Goal: Find specific page/section: Find specific page/section

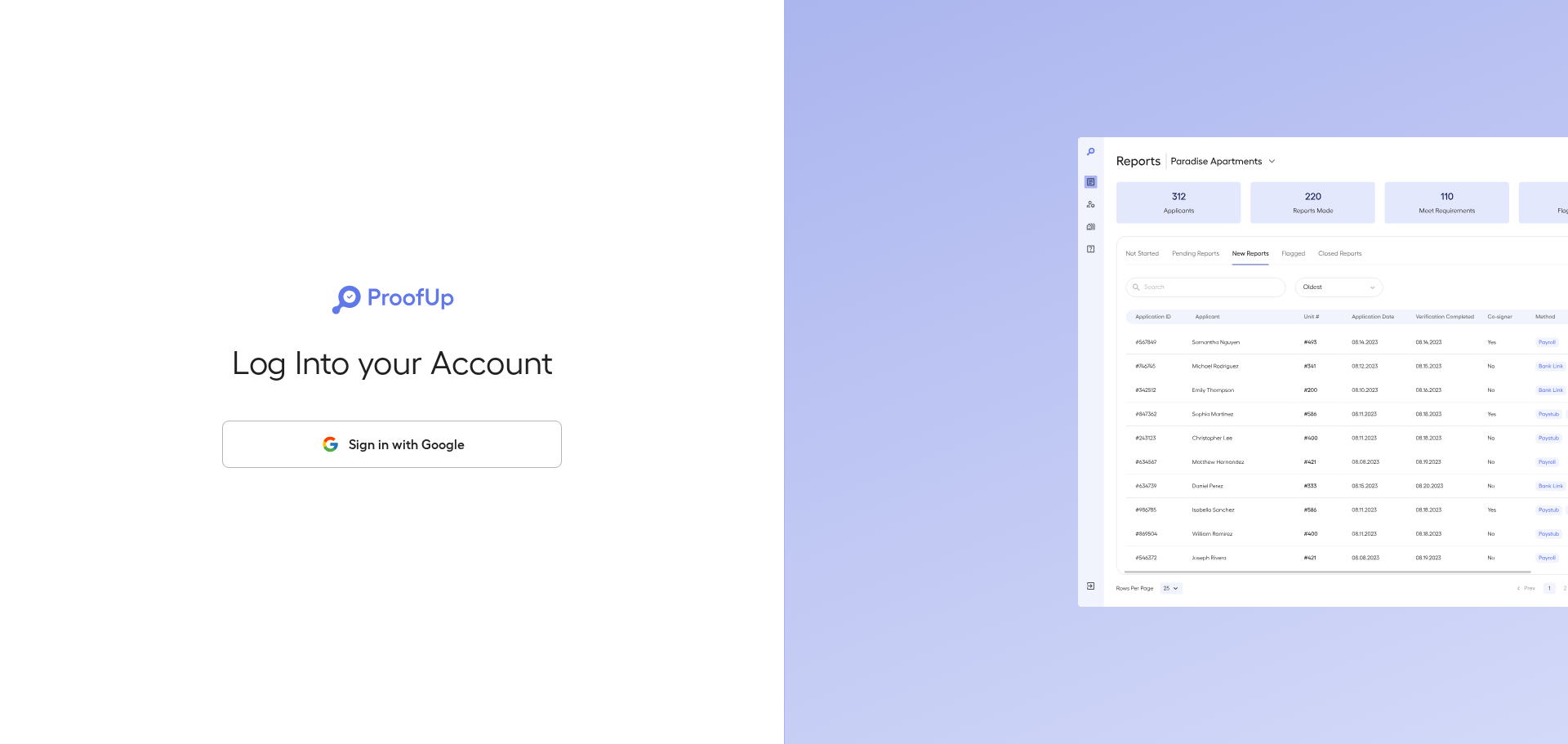
click at [392, 454] on button "Sign in with Google" at bounding box center [392, 444] width 339 height 47
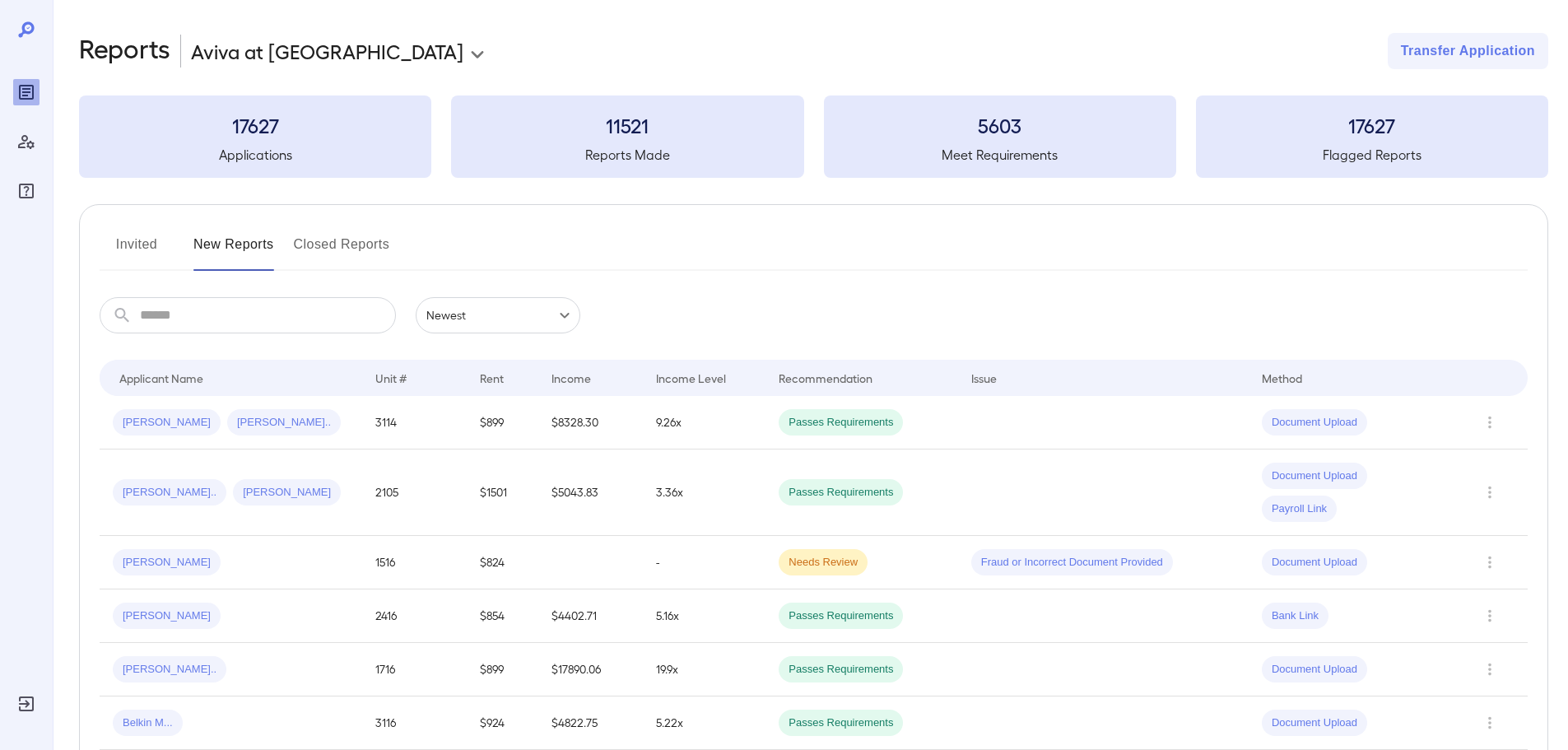
click at [137, 233] on button "Invited" at bounding box center [136, 250] width 74 height 40
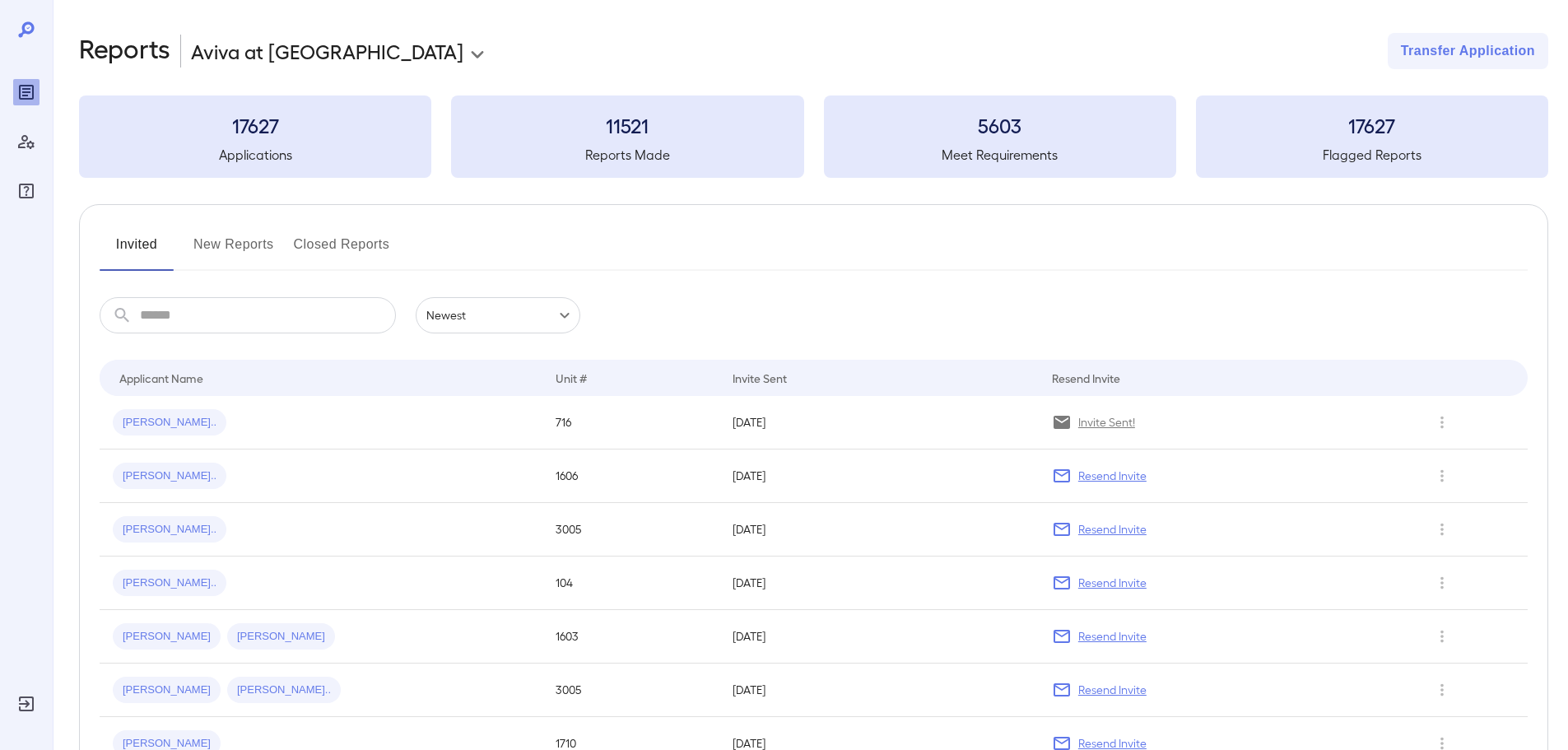
click at [226, 236] on button "New Reports" at bounding box center [234, 250] width 81 height 40
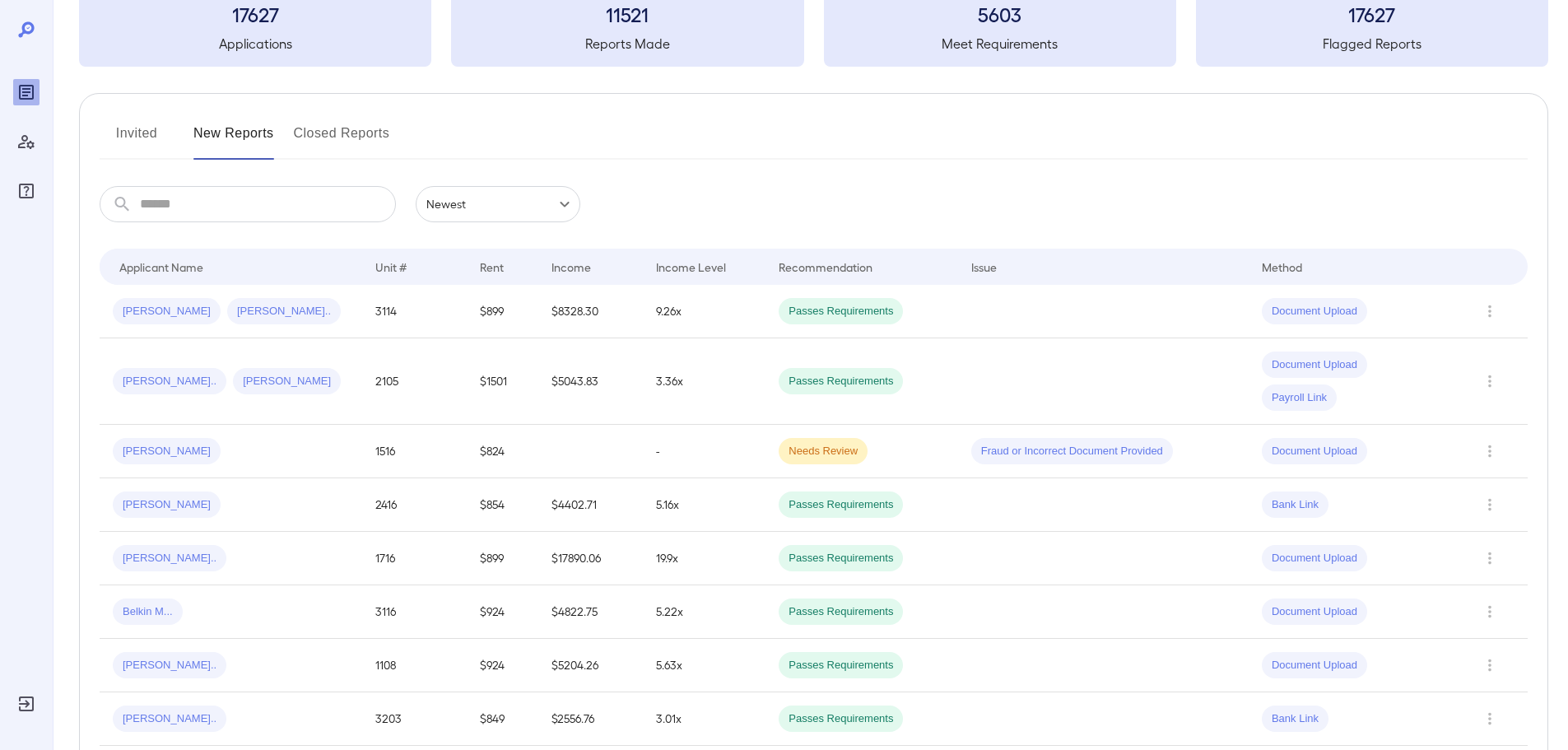
scroll to position [82, 0]
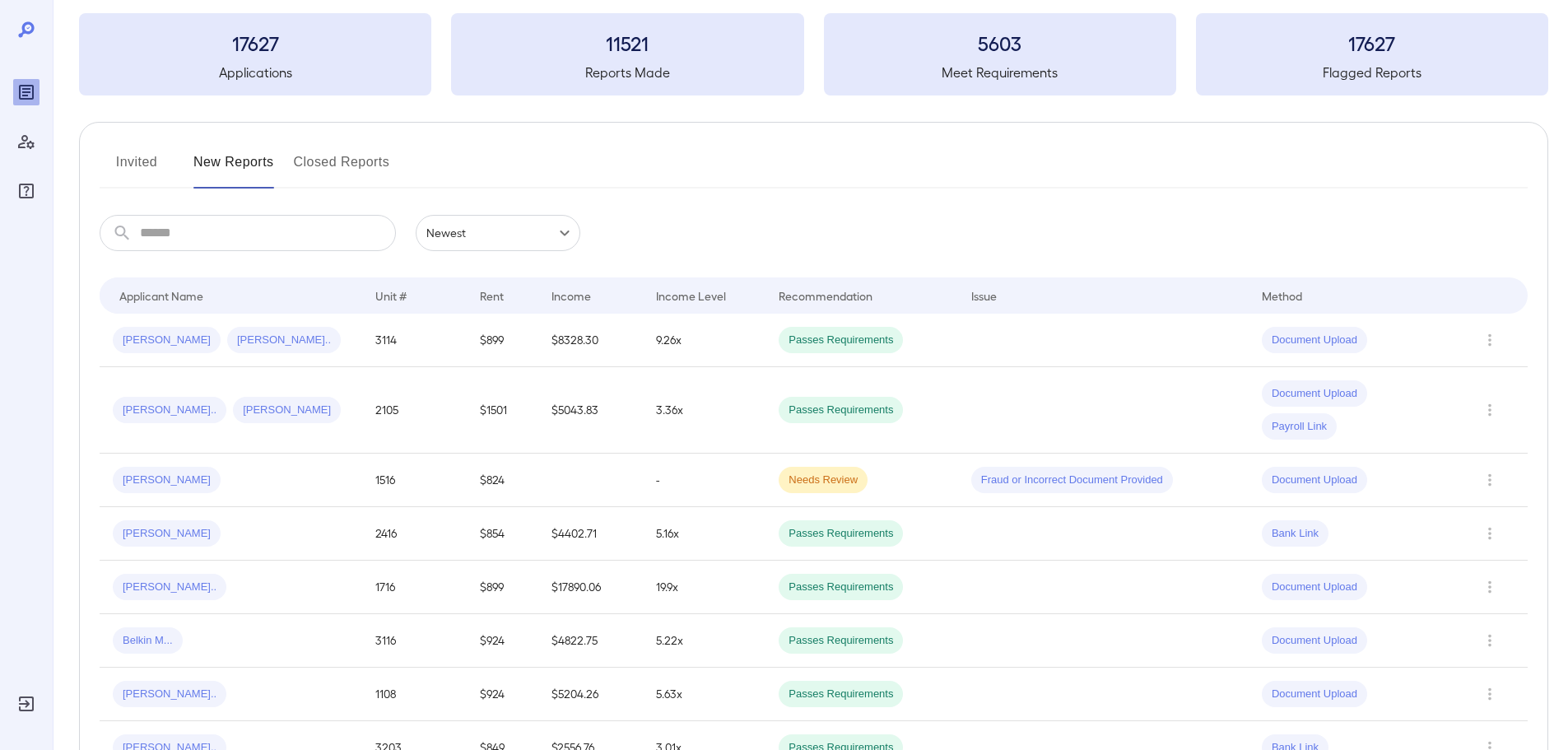
click at [149, 159] on button "Invited" at bounding box center [136, 168] width 74 height 40
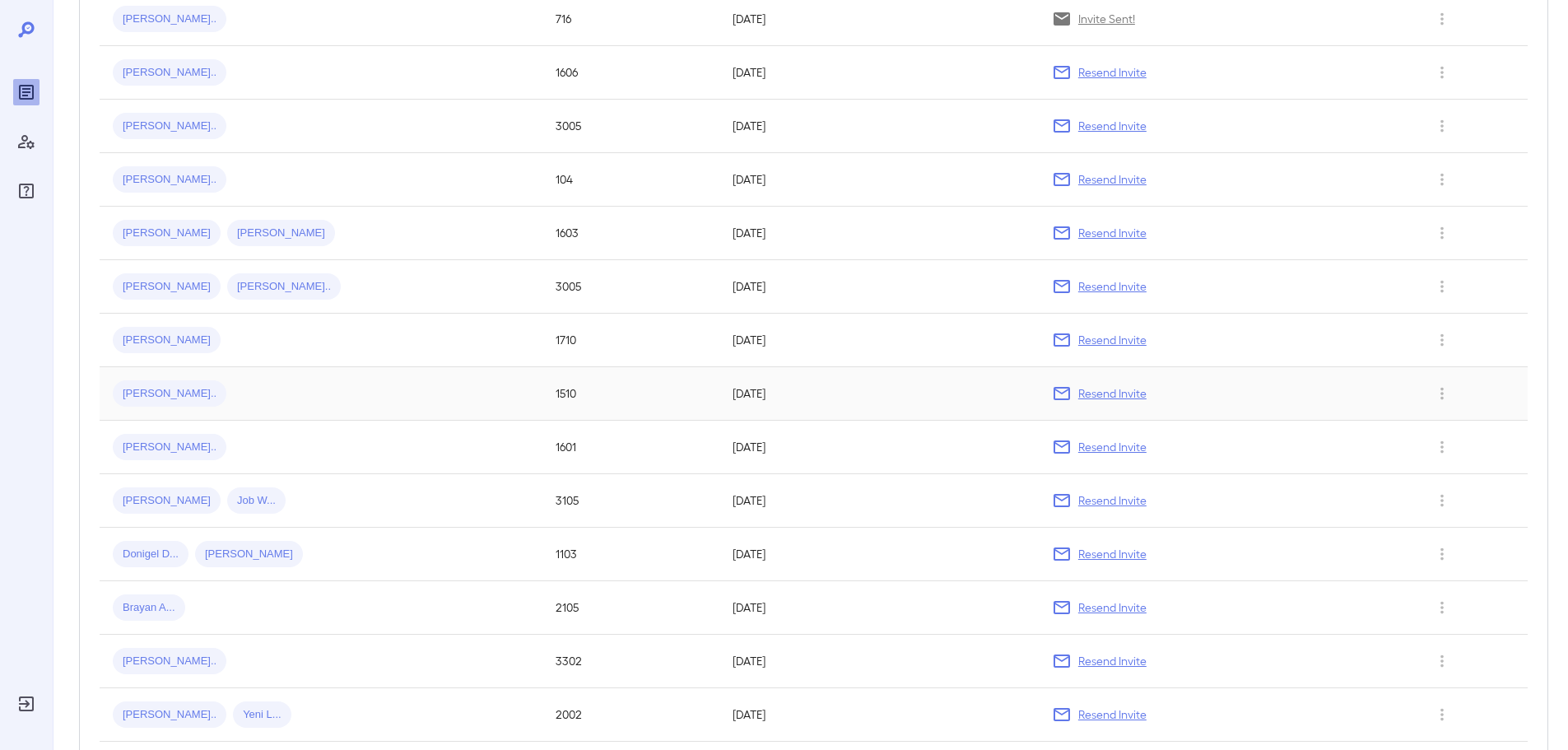
scroll to position [247, 0]
